Goal: Navigation & Orientation: Find specific page/section

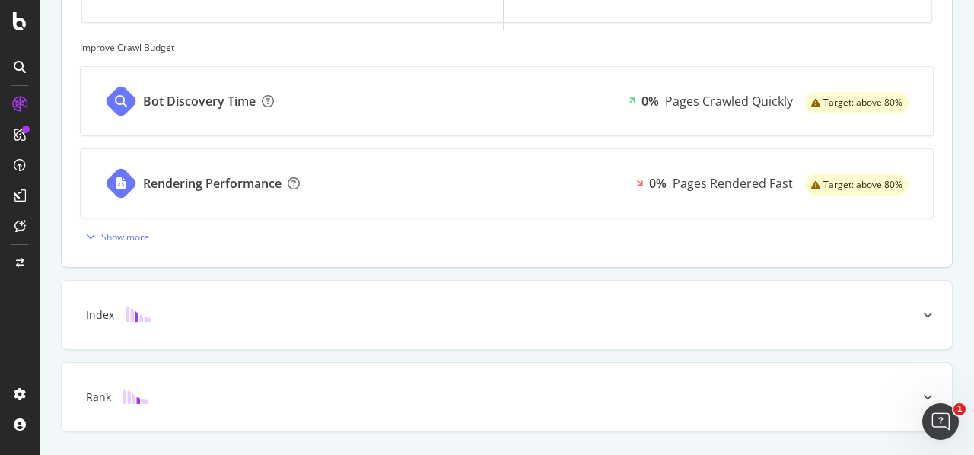
scroll to position [601, 0]
click at [123, 239] on div "Show more" at bounding box center [125, 237] width 48 height 13
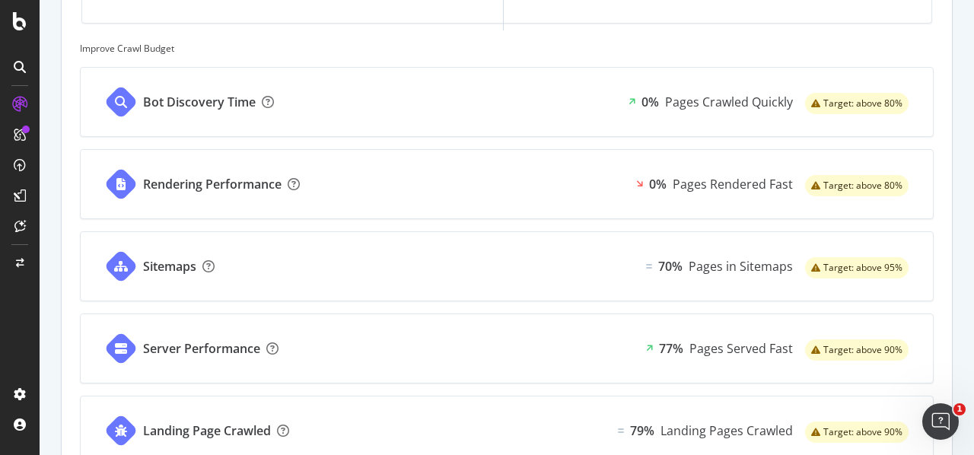
click at [123, 239] on div "Sitemaps" at bounding box center [157, 266] width 152 height 68
